Goal: Participate in discussion: Engage in conversation with other users on a specific topic

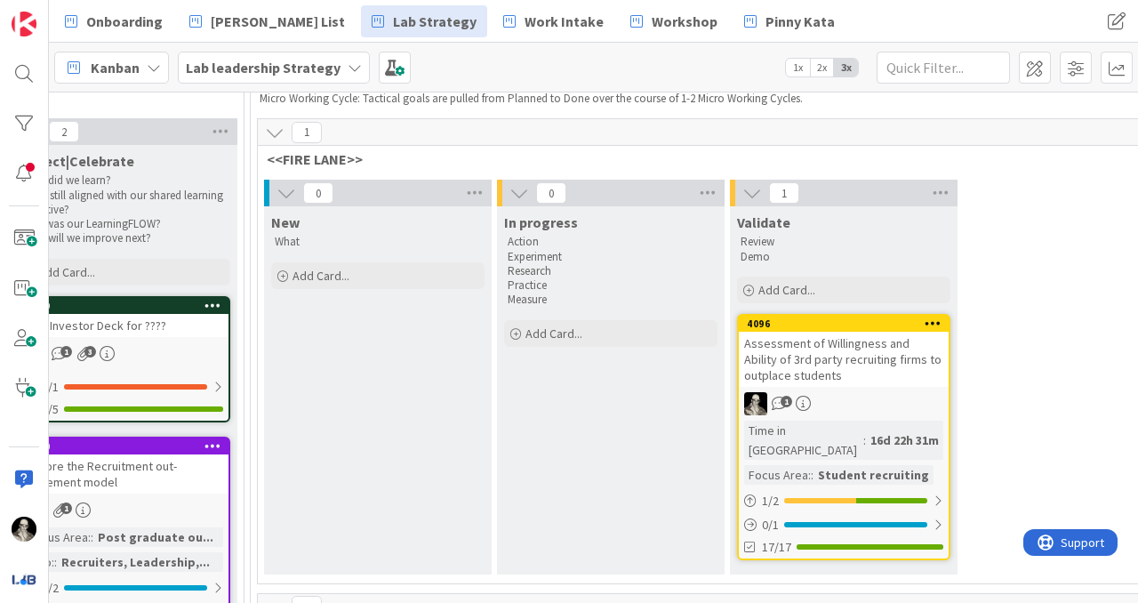
scroll to position [147, 2532]
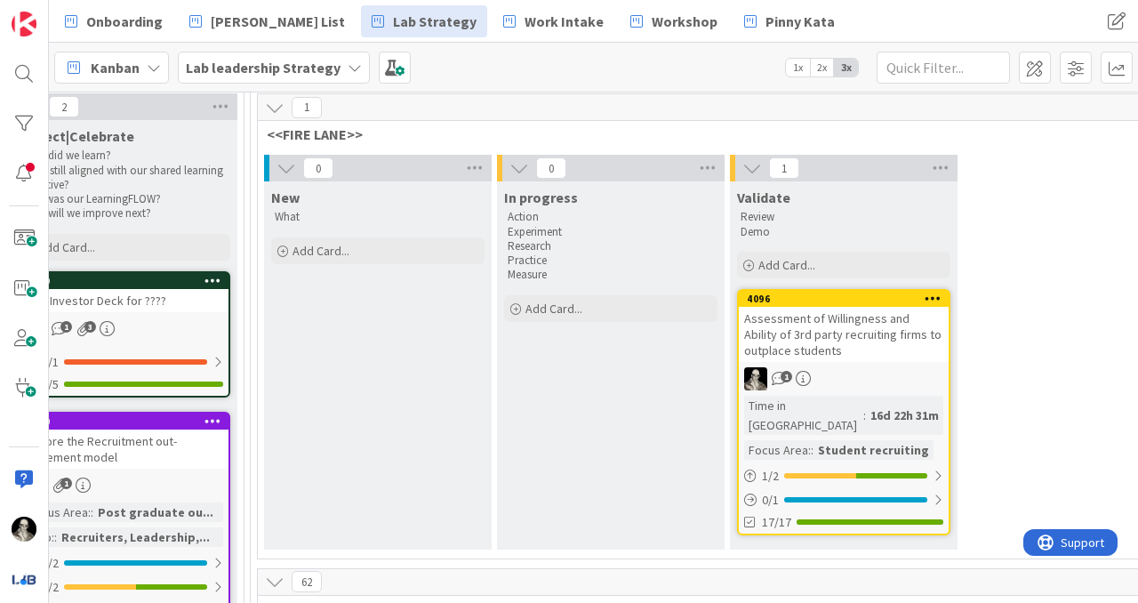
click at [825, 323] on div "Assessment of Willingness and Ability of 3rd party recruiting firms to outplace…" at bounding box center [844, 334] width 210 height 55
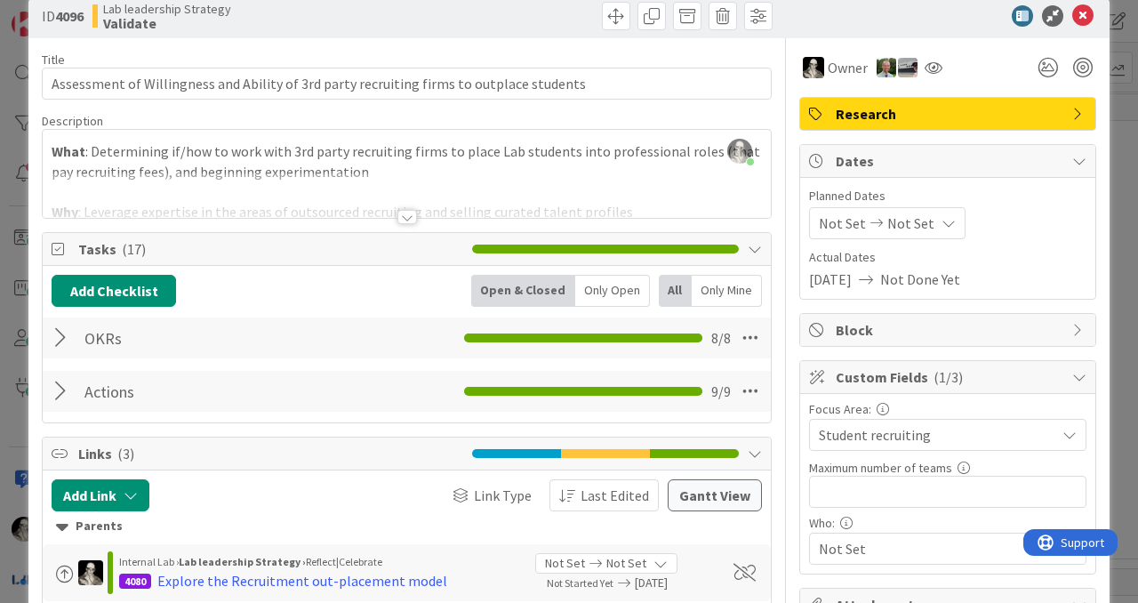
scroll to position [36, 0]
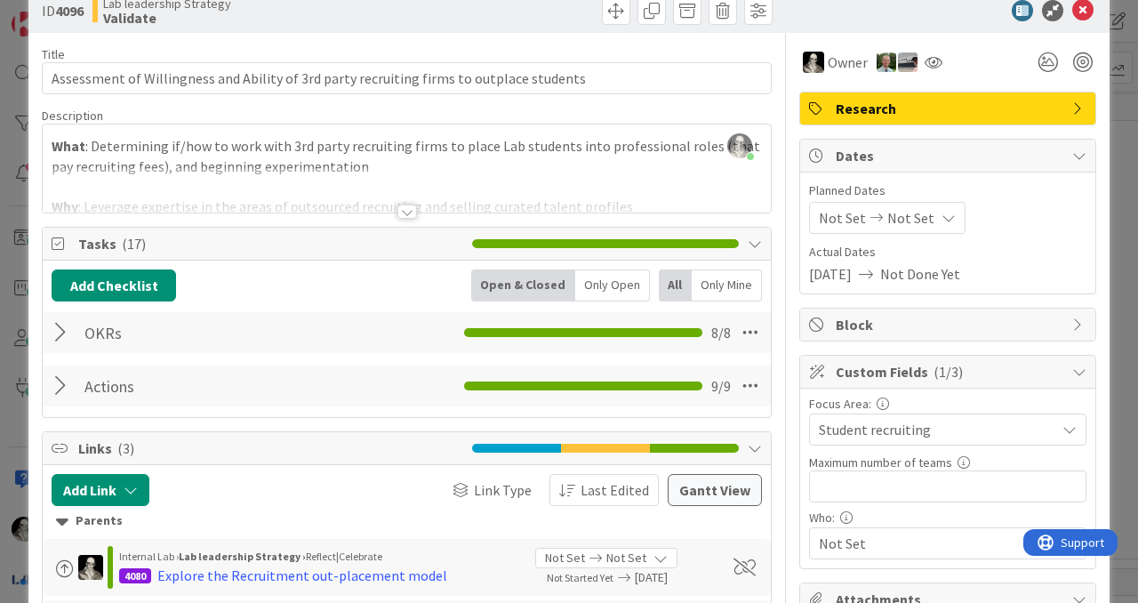
click at [58, 329] on div at bounding box center [63, 333] width 23 height 32
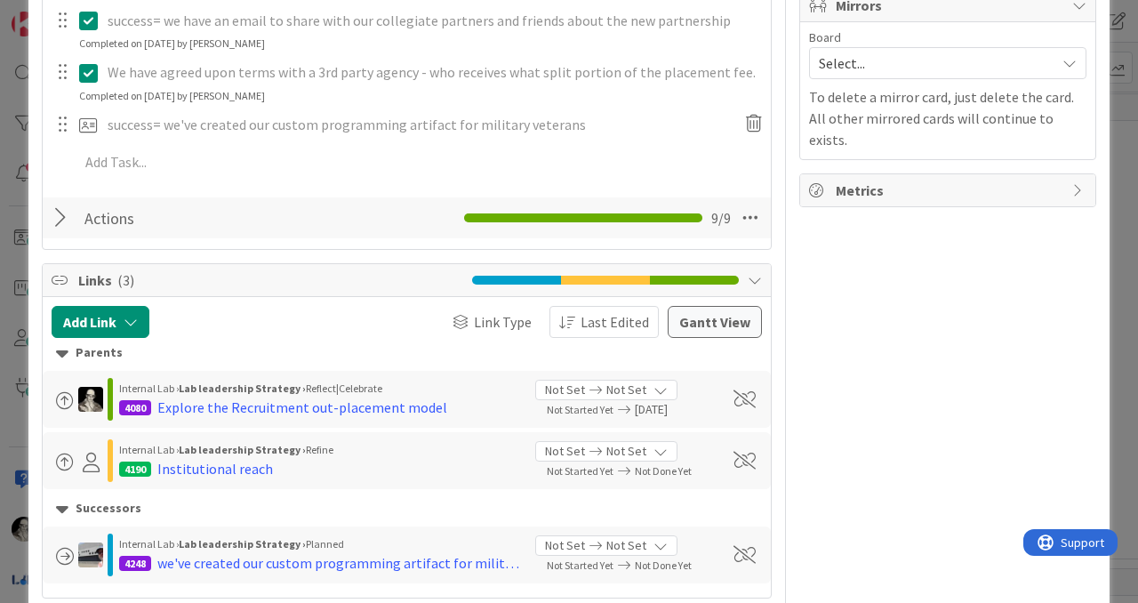
scroll to position [747, 0]
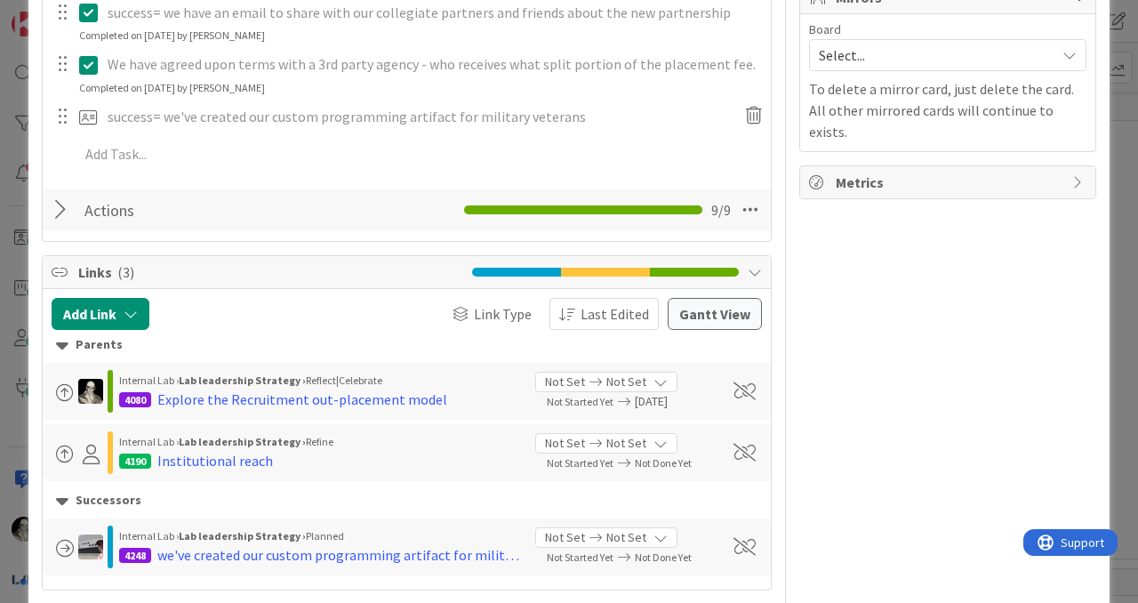
click at [52, 200] on div at bounding box center [63, 210] width 23 height 32
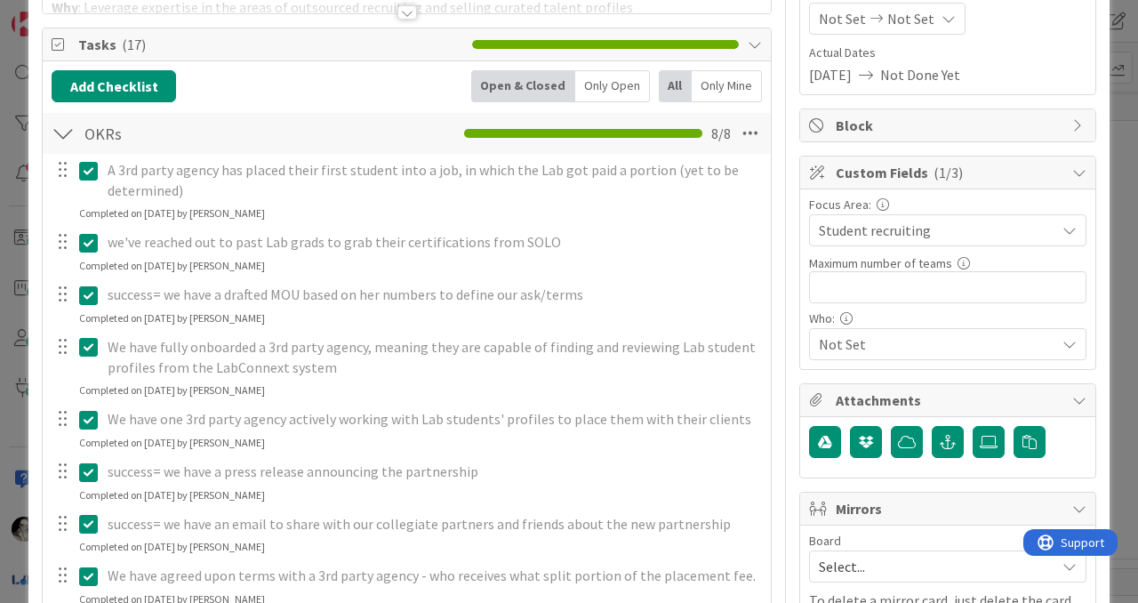
scroll to position [0, 0]
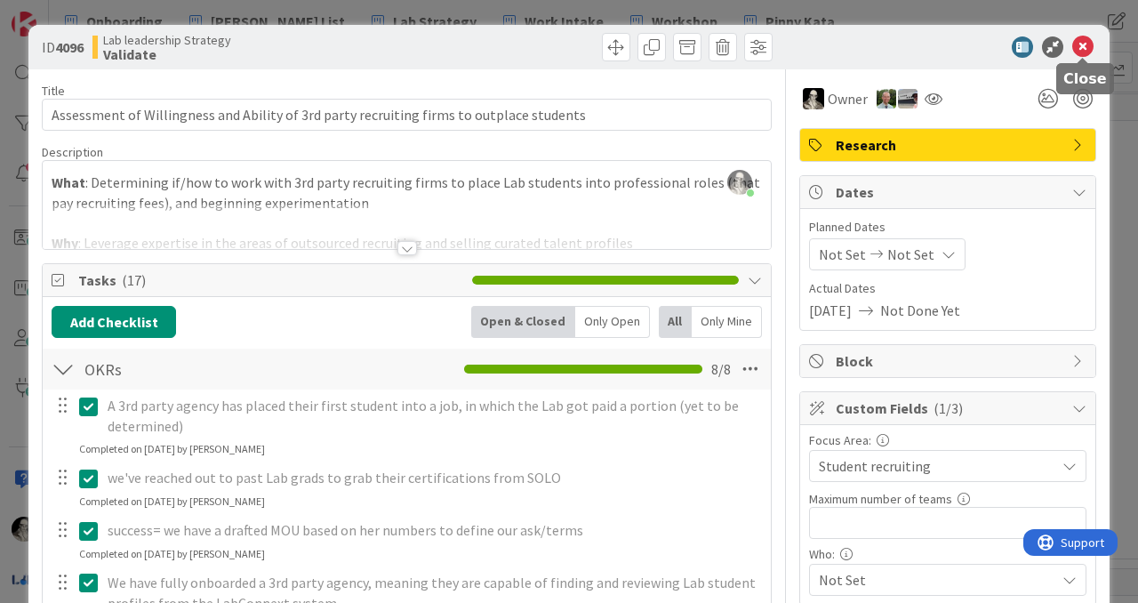
click at [1081, 51] on icon at bounding box center [1083, 46] width 21 height 21
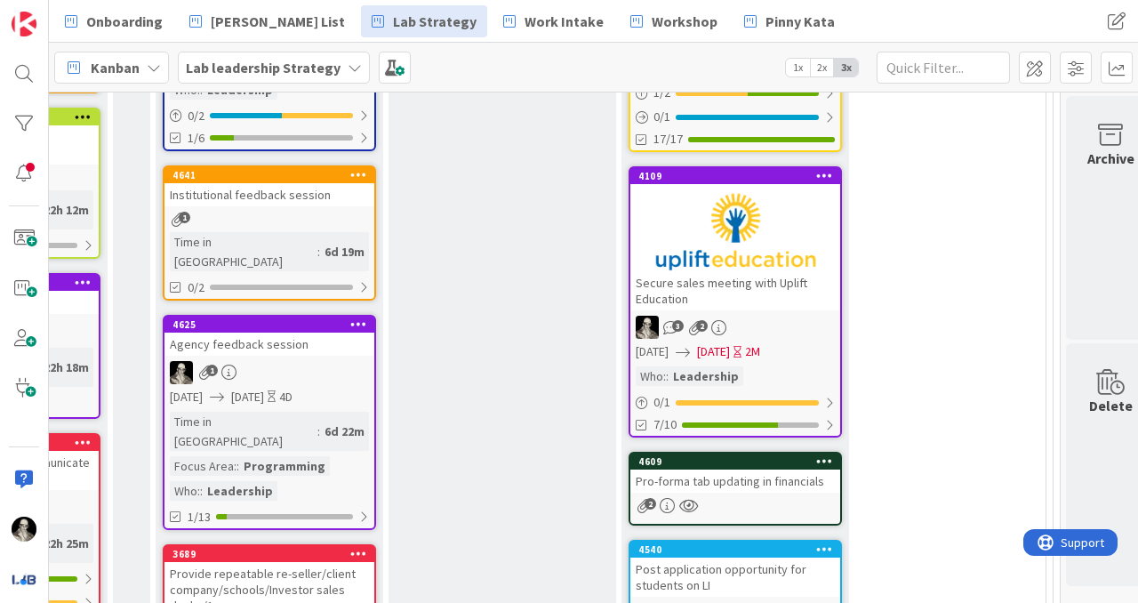
scroll to position [868, 2916]
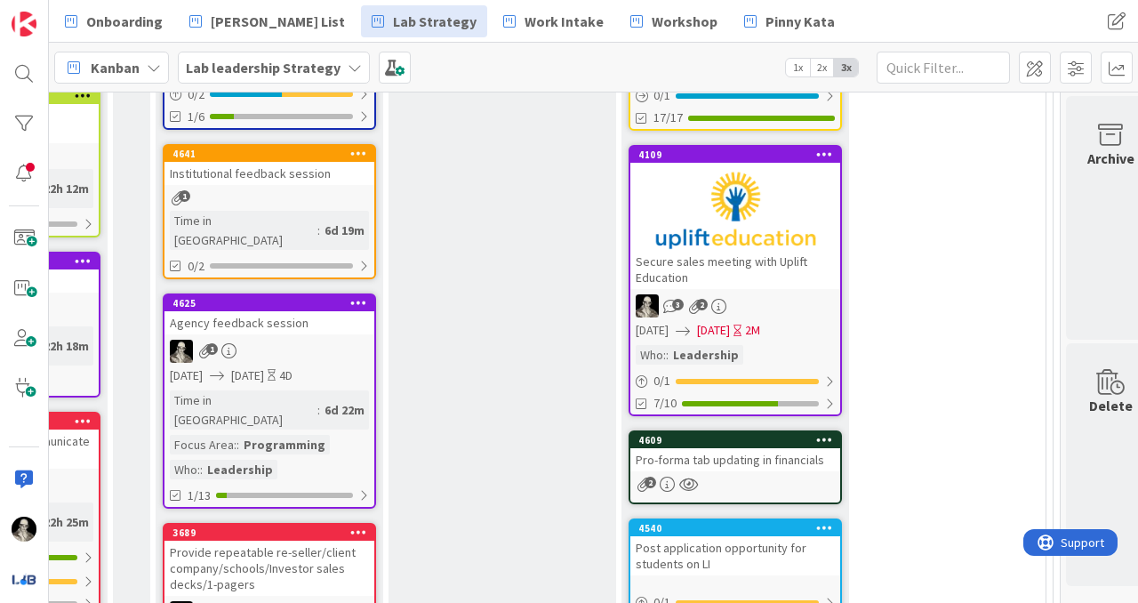
click at [728, 213] on div at bounding box center [736, 210] width 210 height 80
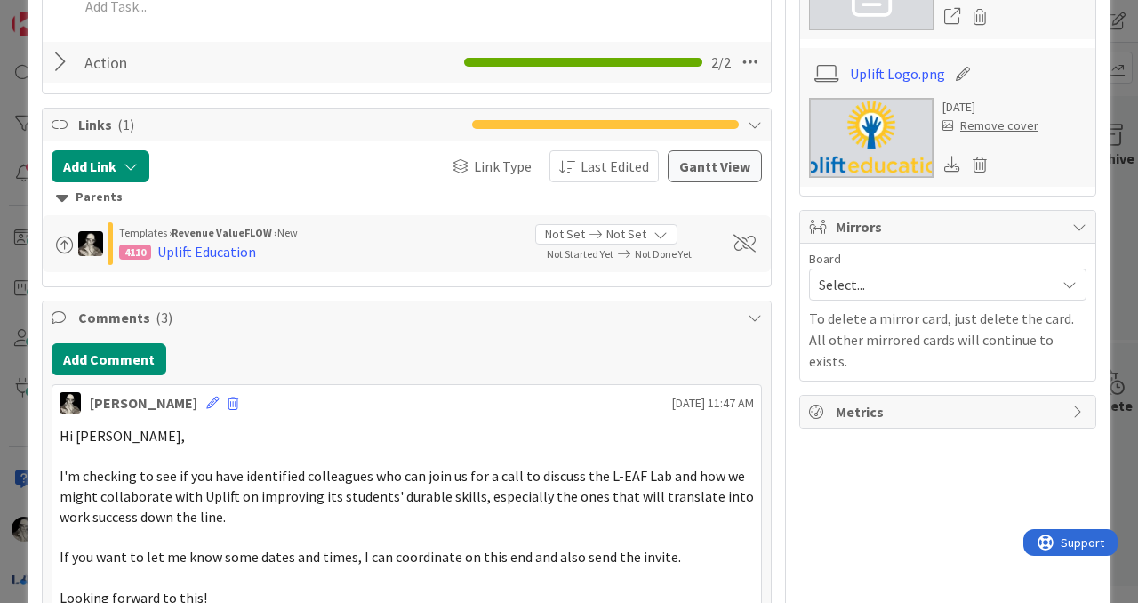
scroll to position [818, 0]
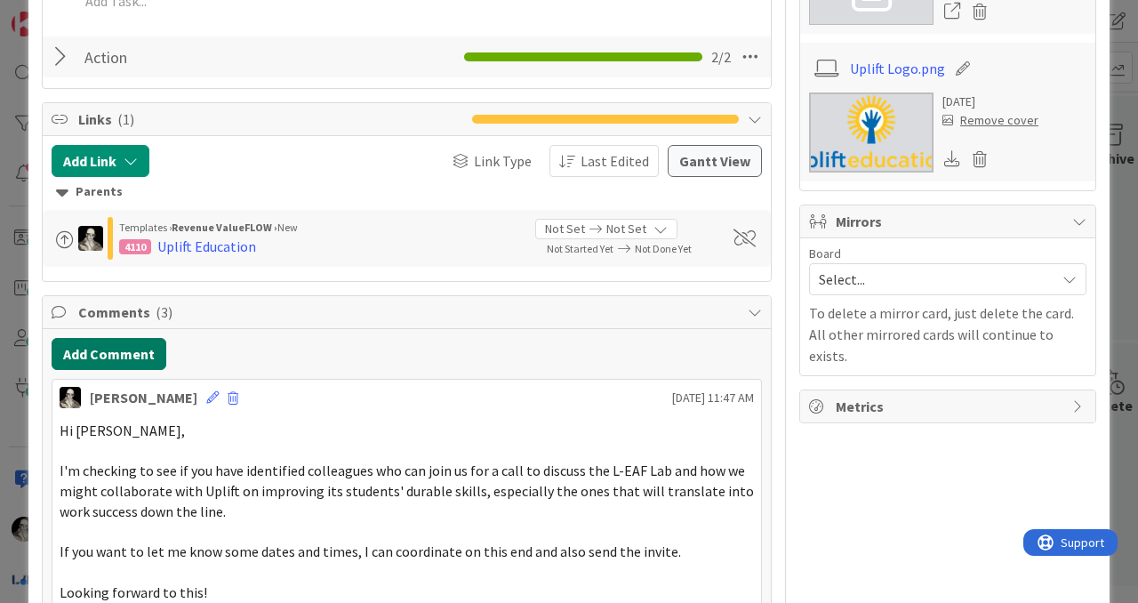
click at [137, 338] on button "Add Comment" at bounding box center [109, 354] width 115 height 32
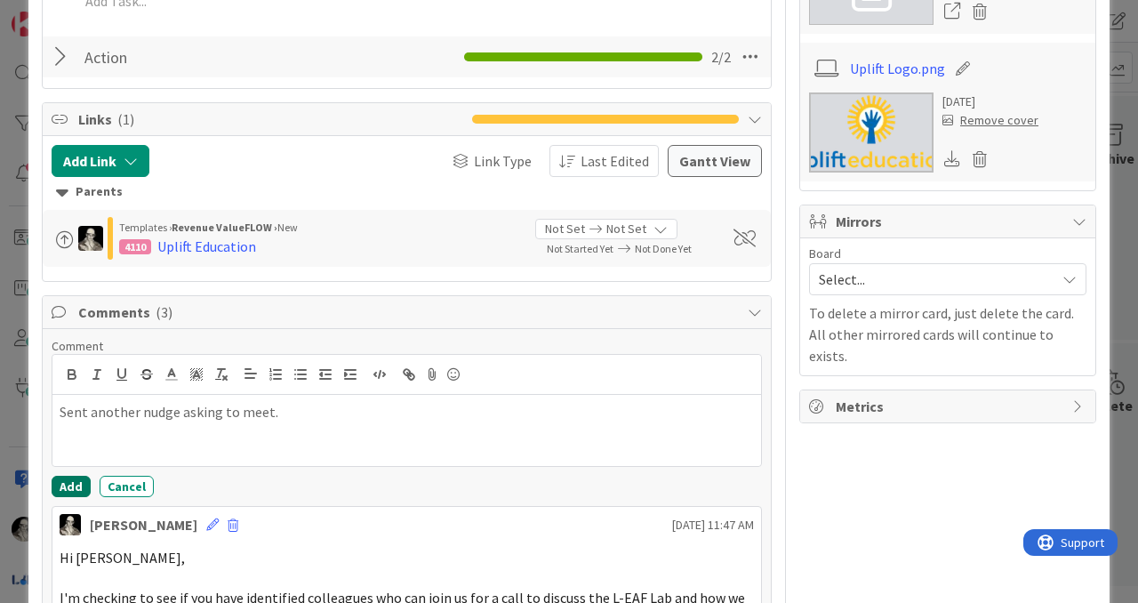
click at [72, 476] on button "Add" at bounding box center [71, 486] width 39 height 21
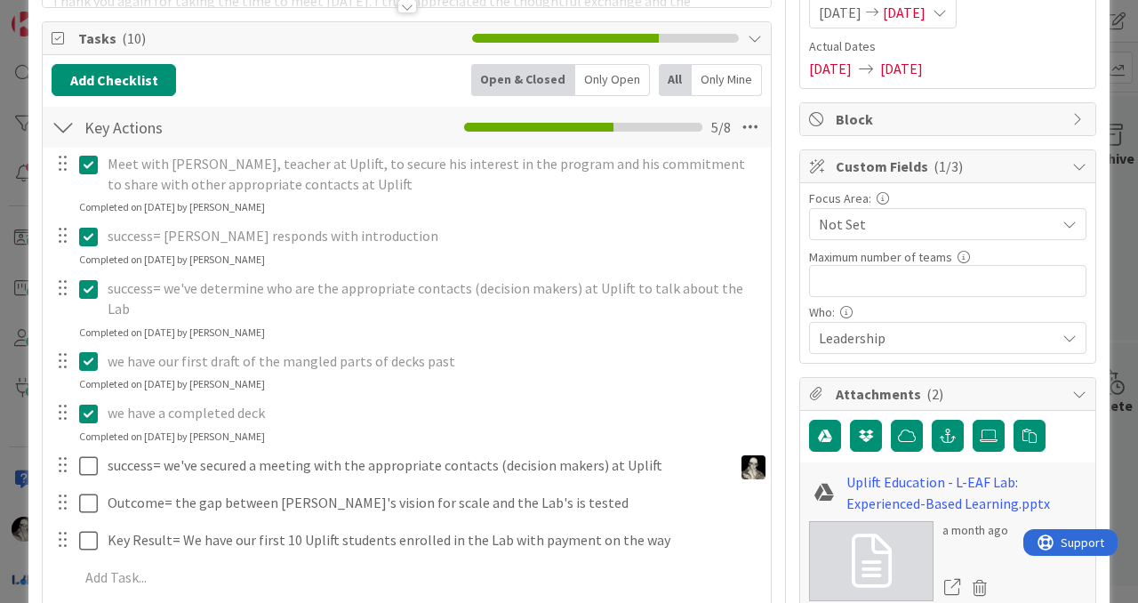
scroll to position [0, 0]
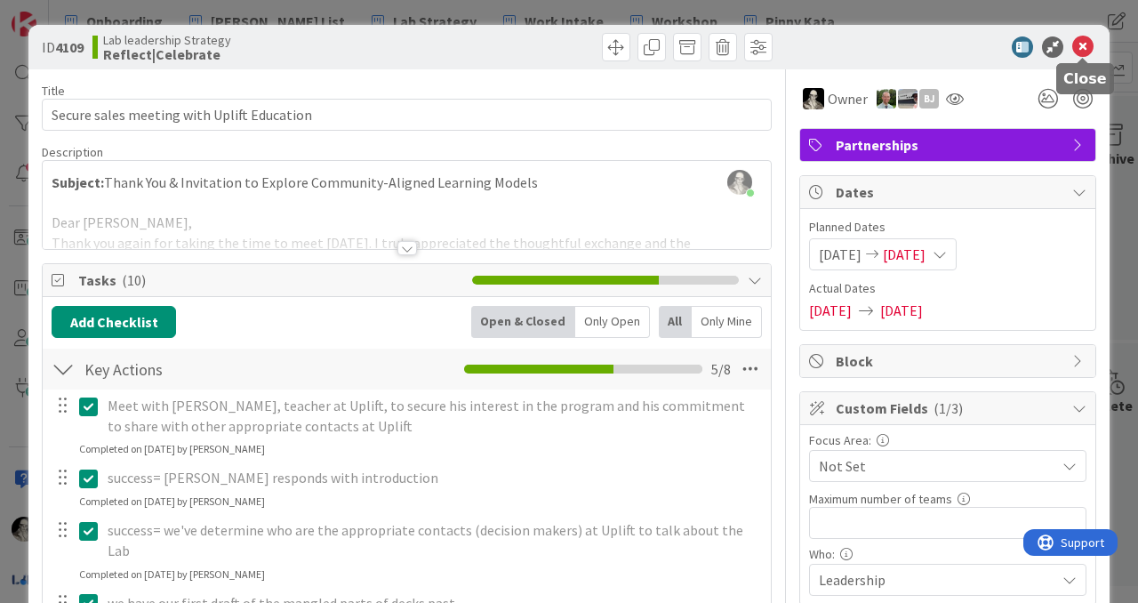
click at [1086, 42] on icon at bounding box center [1083, 46] width 21 height 21
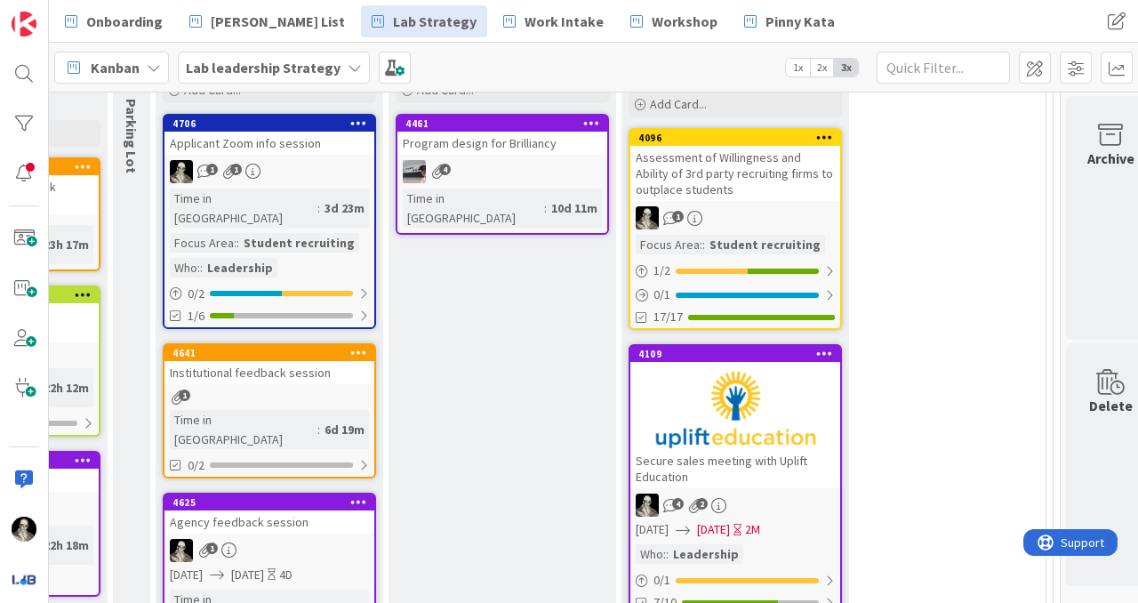
scroll to position [672, 2916]
